Goal: Transaction & Acquisition: Subscribe to service/newsletter

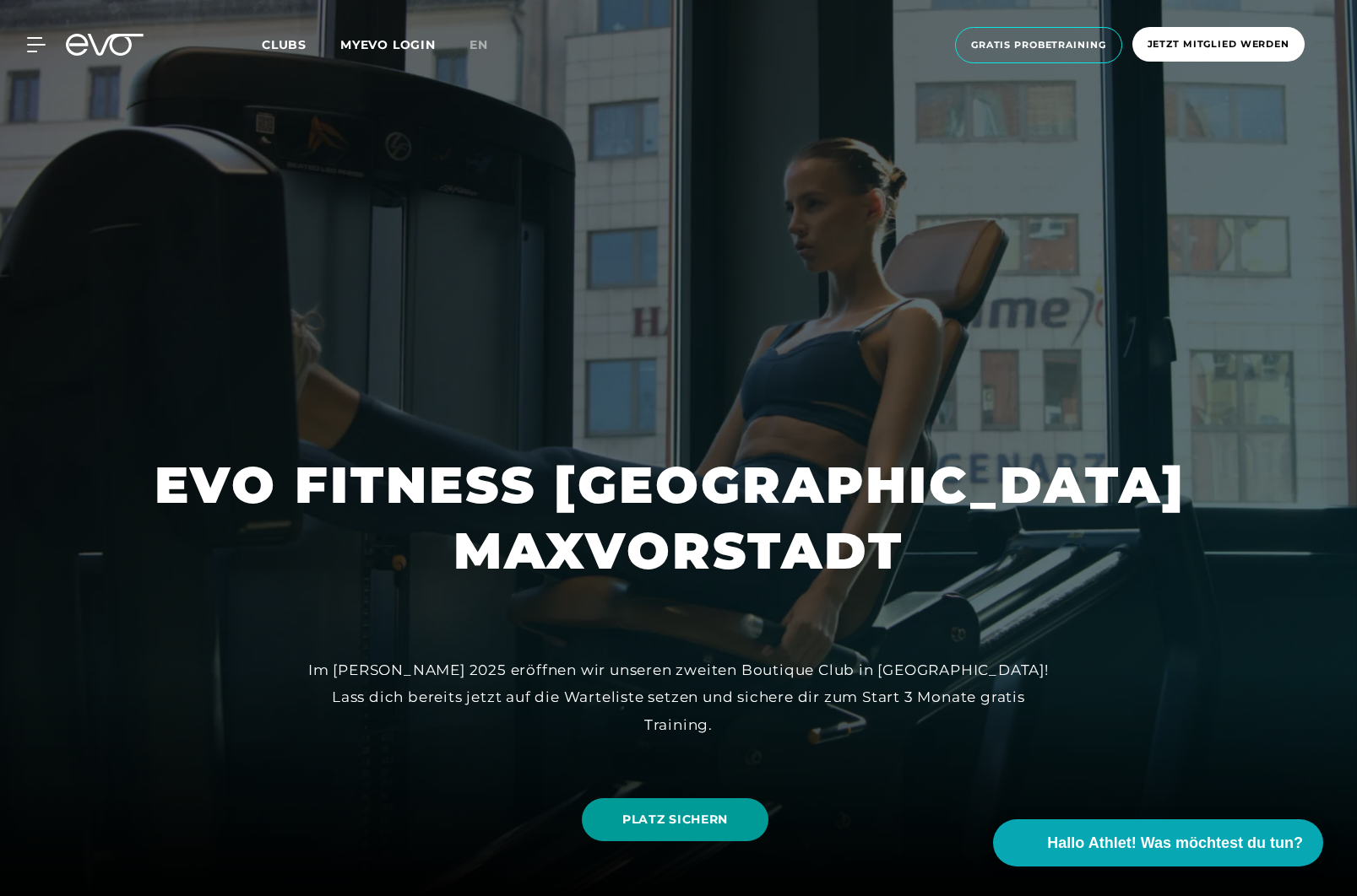
click at [678, 810] on link "PLATZ SICHERN" at bounding box center [675, 820] width 186 height 43
click at [1111, 846] on span "Hallo Athlet! Was möchtest du tun?" at bounding box center [1176, 843] width 269 height 24
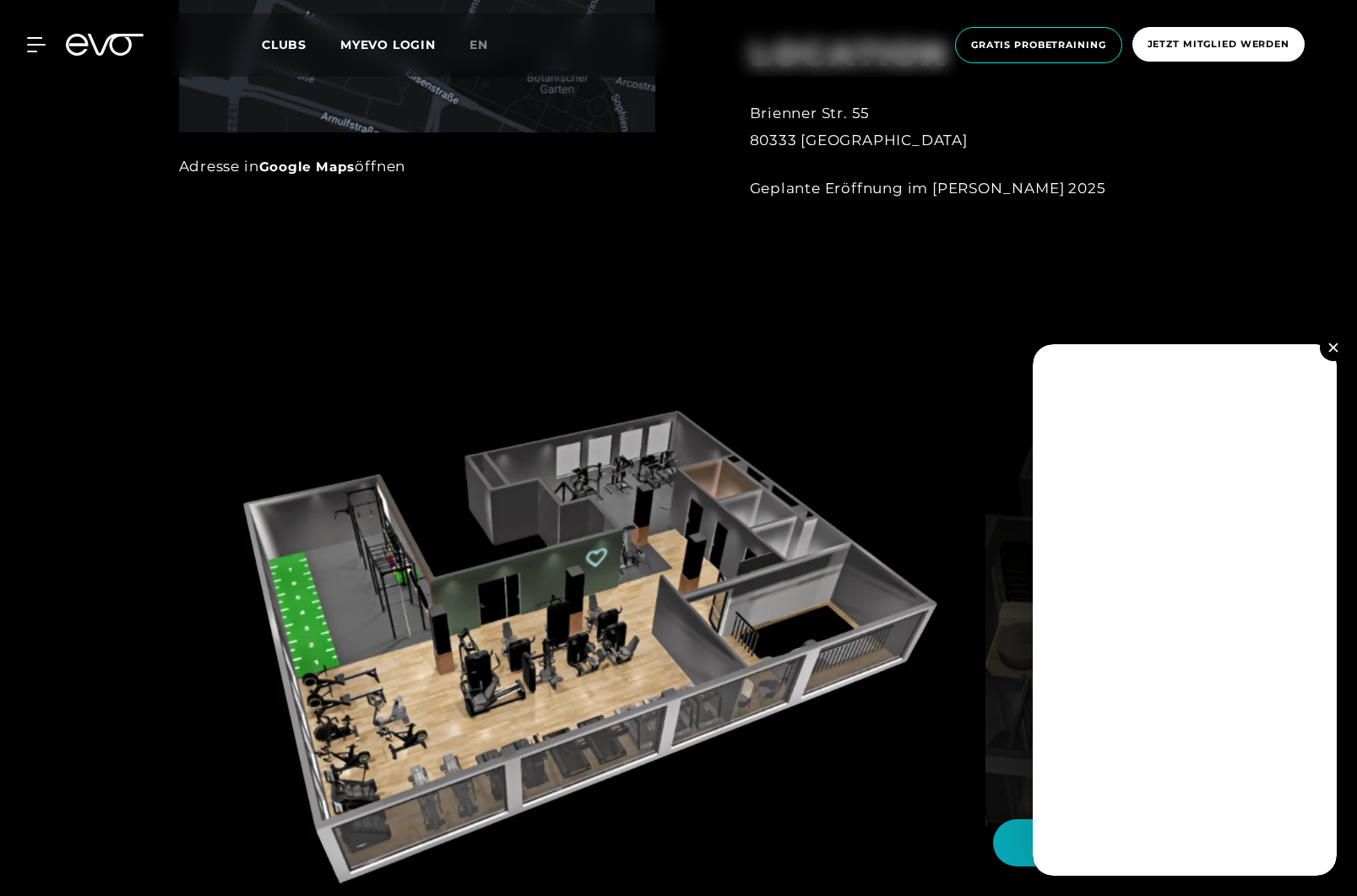
scroll to position [1547, 0]
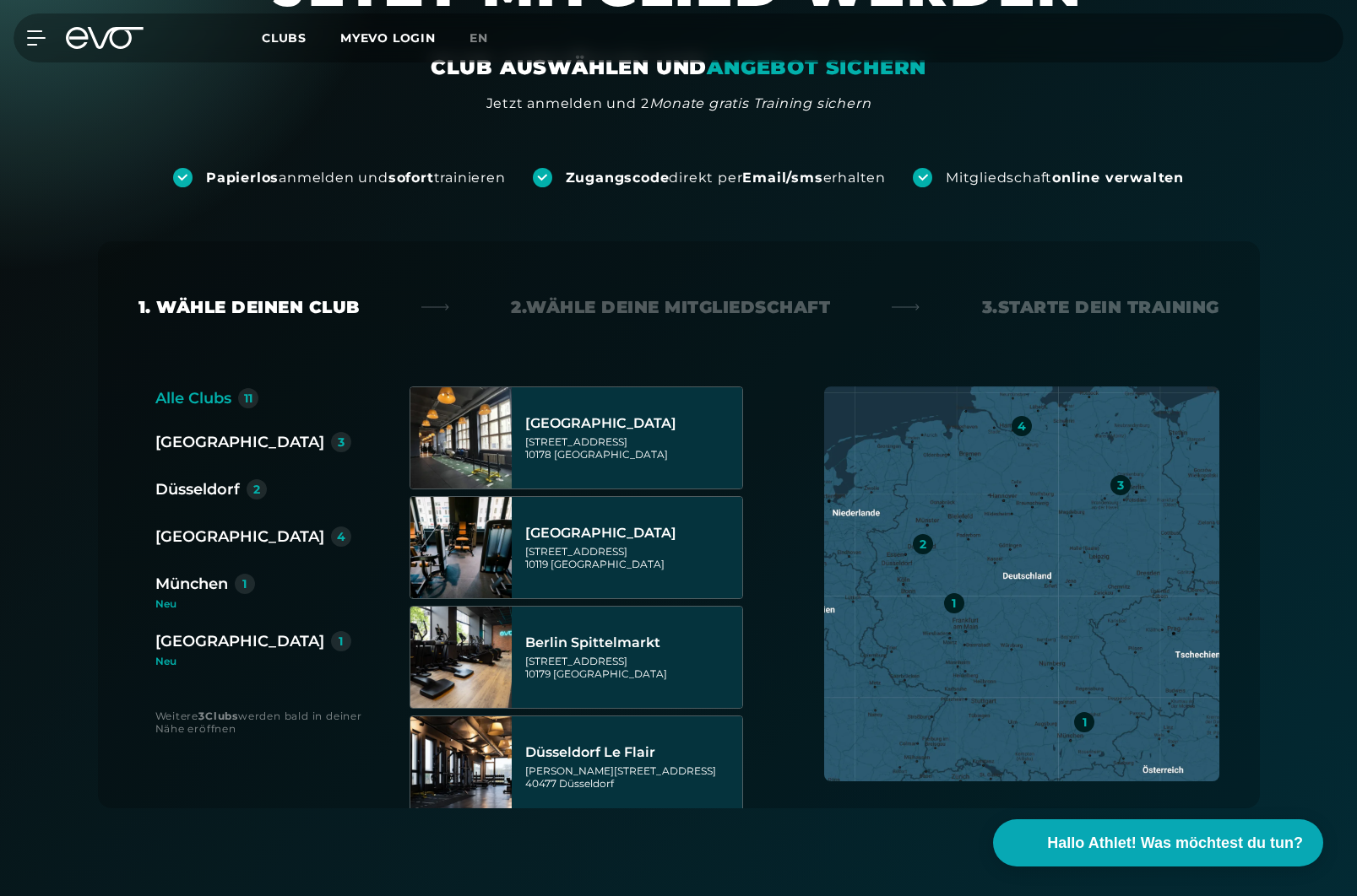
scroll to position [141, 0]
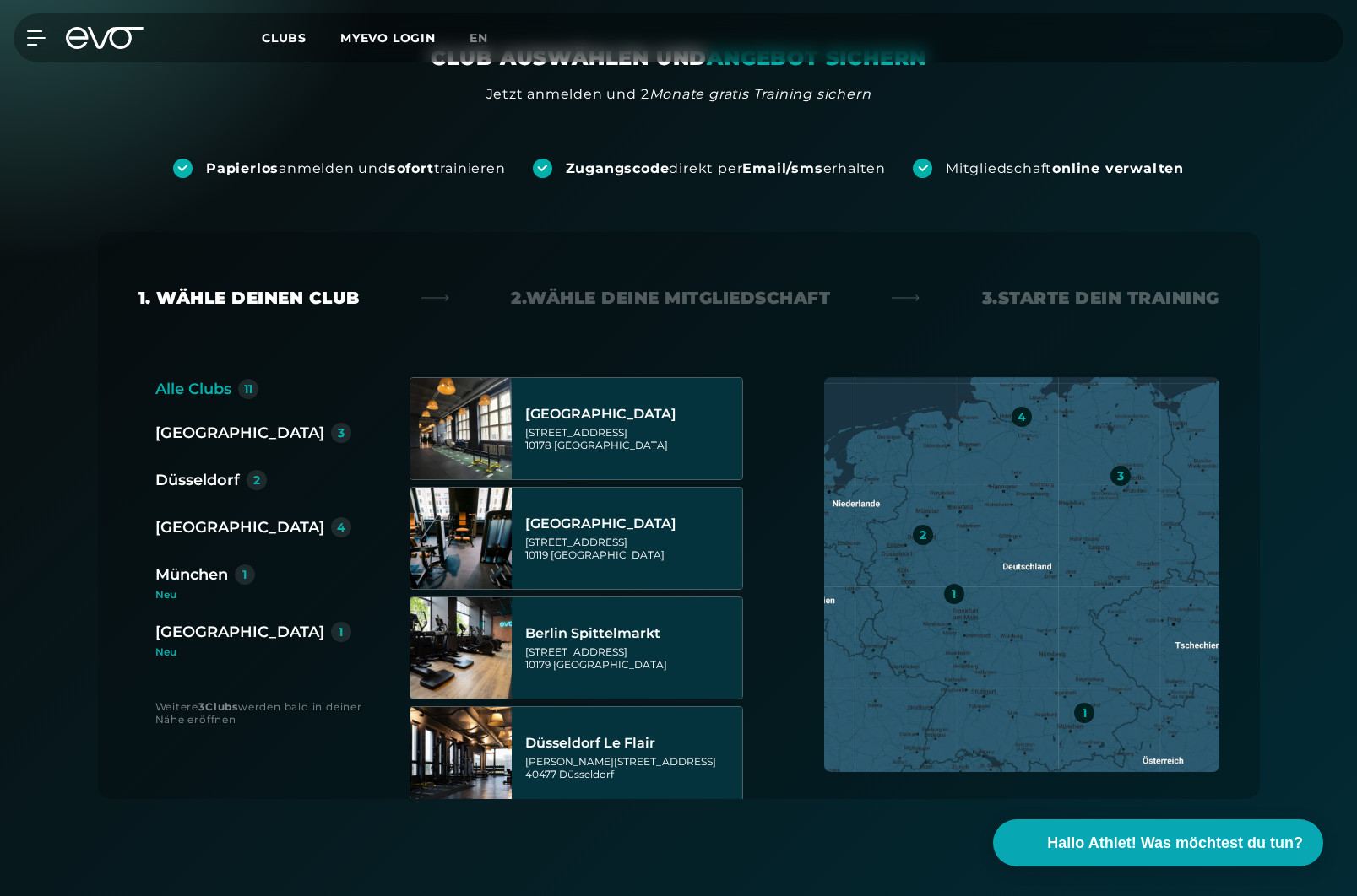
click at [189, 571] on div "München" at bounding box center [191, 574] width 73 height 24
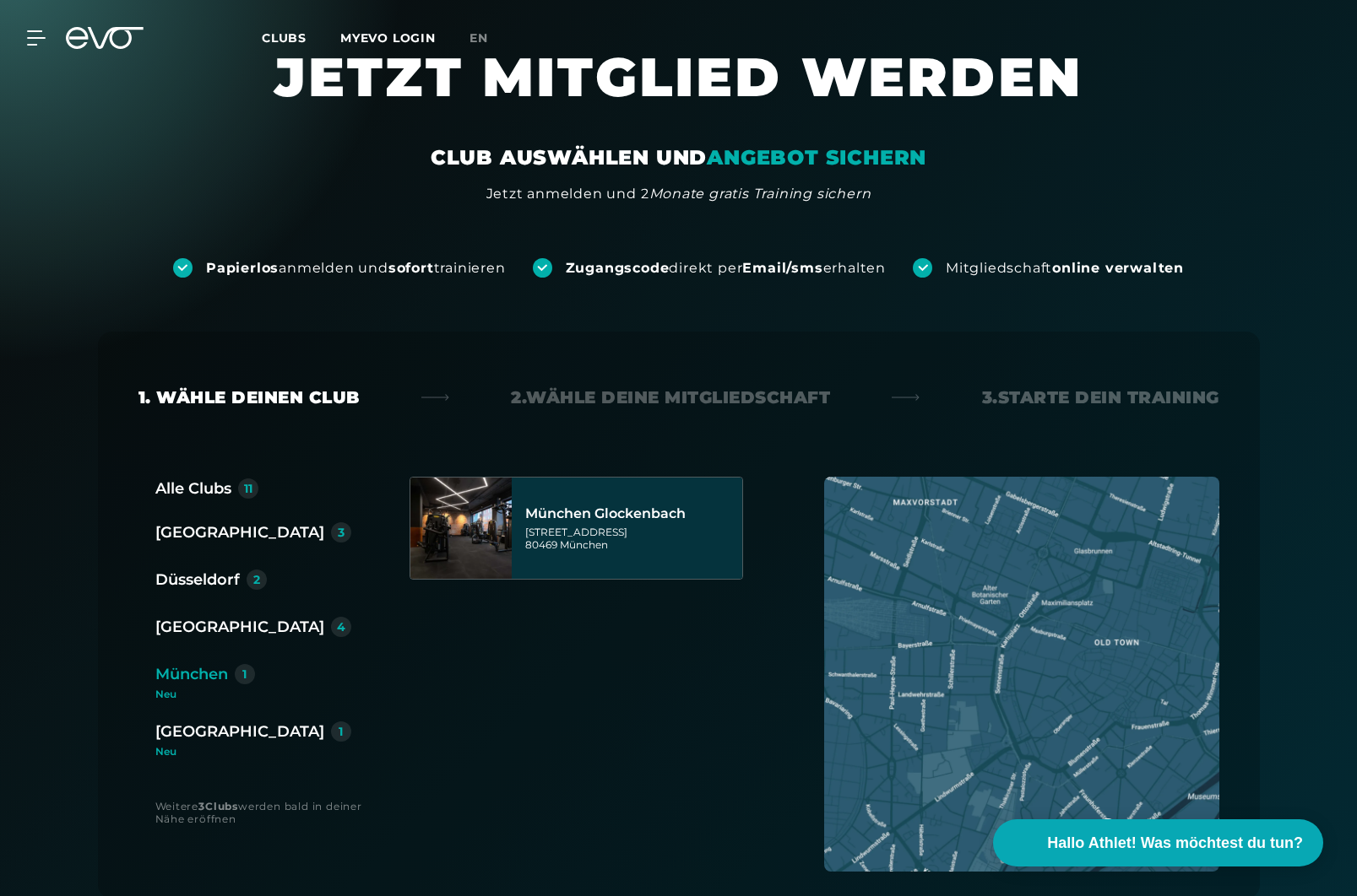
scroll to position [0, 0]
